Goal: Find contact information: Find contact information

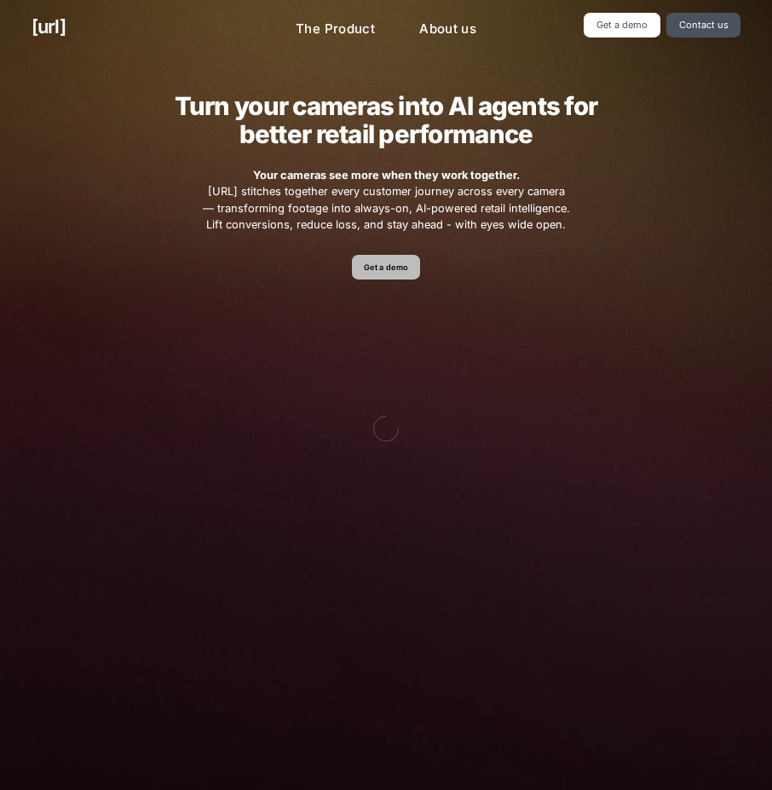
click at [363, 261] on link "Get a demo" at bounding box center [386, 267] width 69 height 25
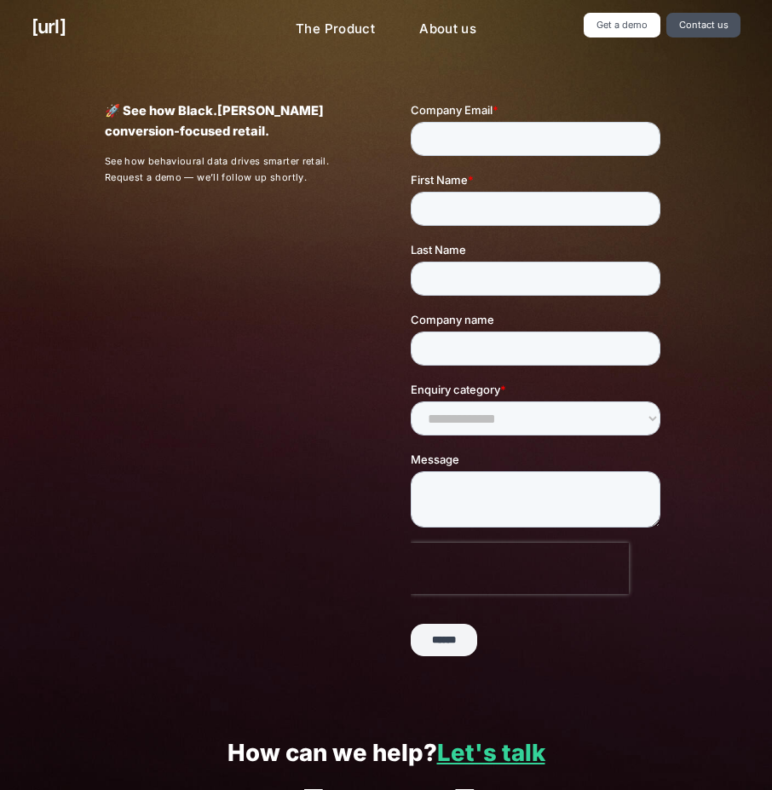
scroll to position [146, 0]
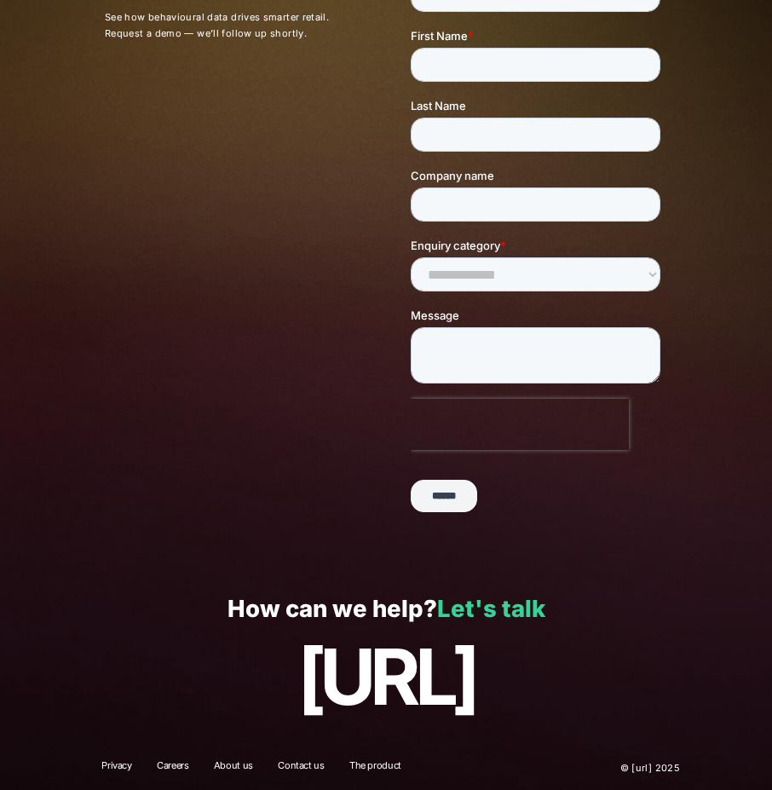
click at [521, 594] on link "Let's talk" at bounding box center [491, 608] width 108 height 29
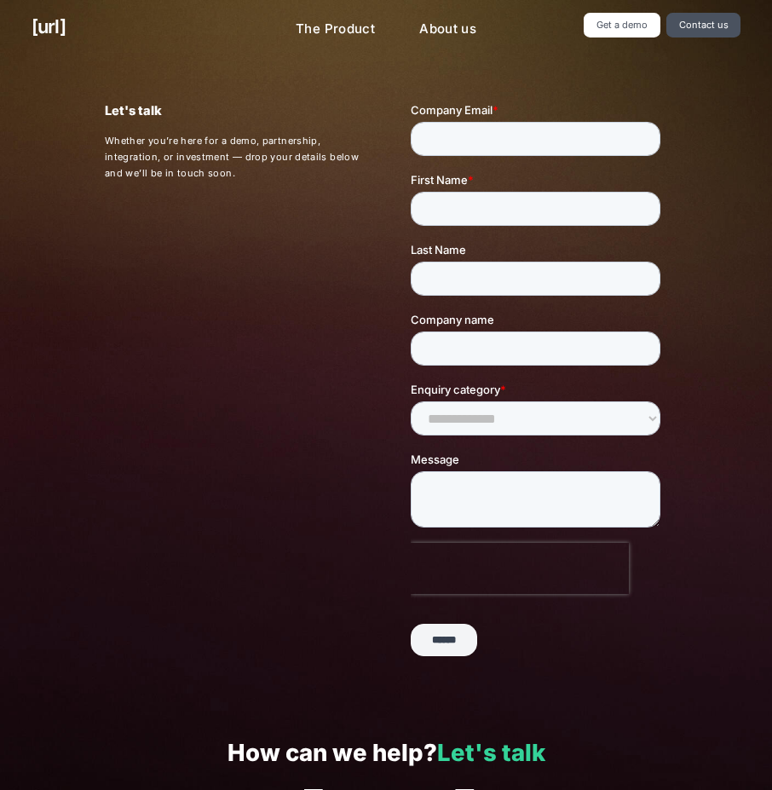
click at [470, 748] on link "Let's talk" at bounding box center [491, 752] width 108 height 29
click at [629, 25] on link "Get a demo" at bounding box center [622, 25] width 76 height 25
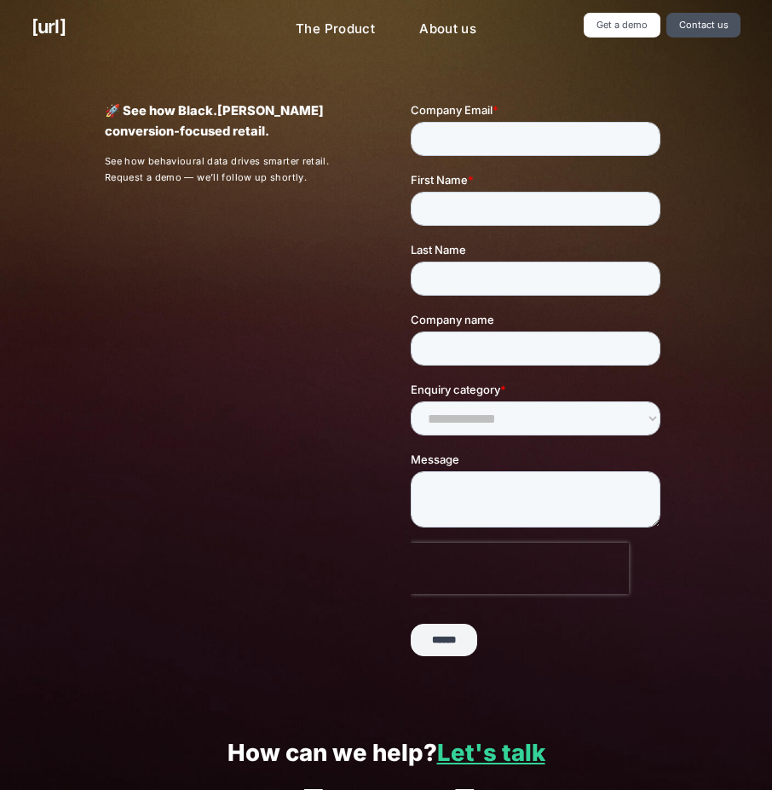
scroll to position [146, 0]
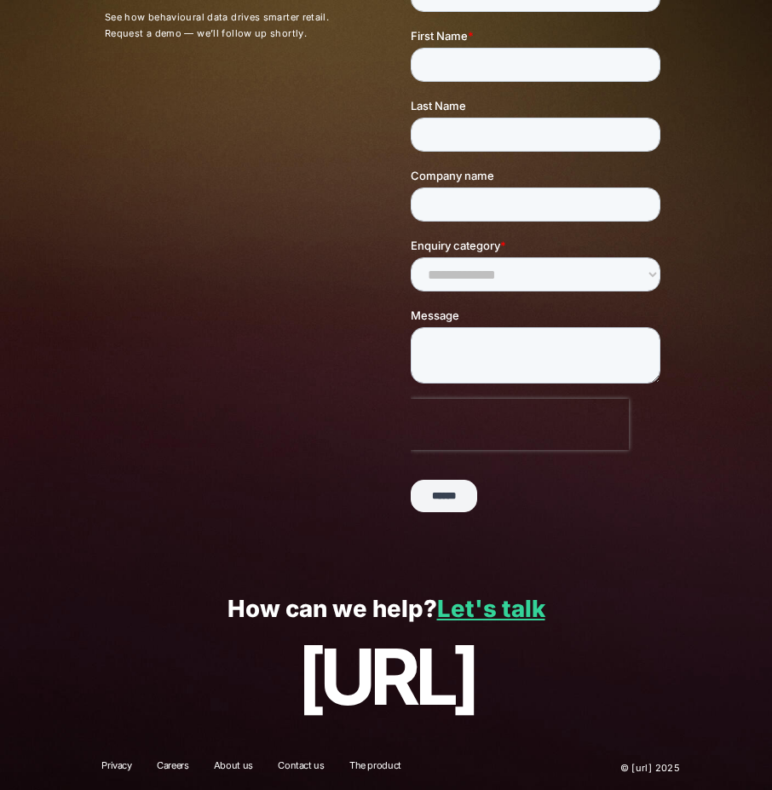
click at [454, 625] on div "How can we help? Let's talk [URL]" at bounding box center [386, 658] width 772 height 176
click at [462, 618] on link "Let's talk" at bounding box center [491, 608] width 108 height 29
